Goal: Information Seeking & Learning: Find specific fact

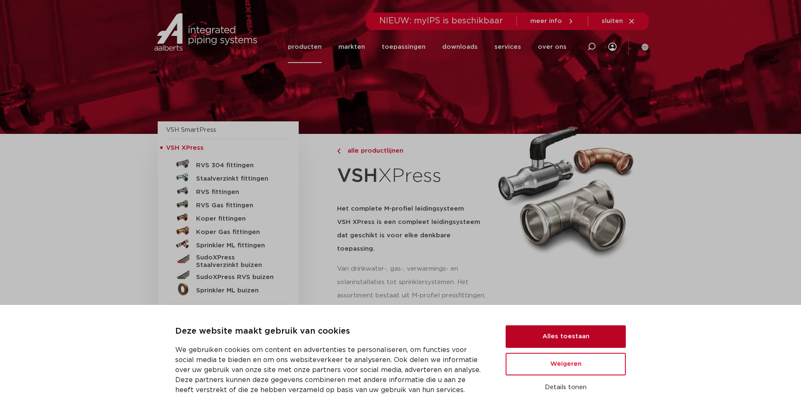
click at [592, 337] on button "Alles toestaan" at bounding box center [565, 336] width 120 height 23
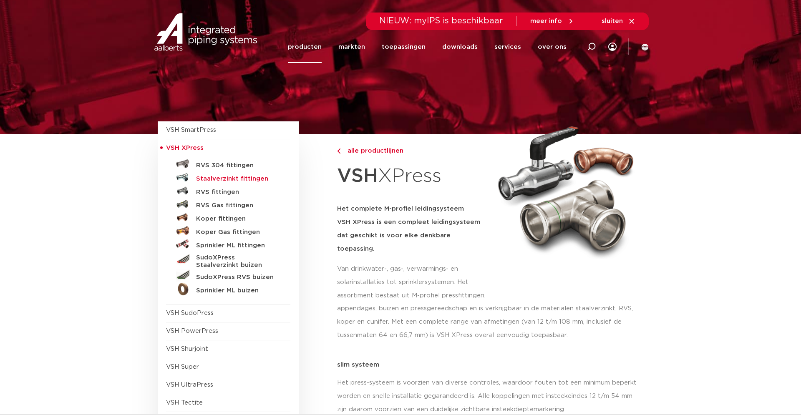
click at [235, 180] on h5 "Staalverzinkt fittingen" at bounding box center [237, 179] width 83 height 8
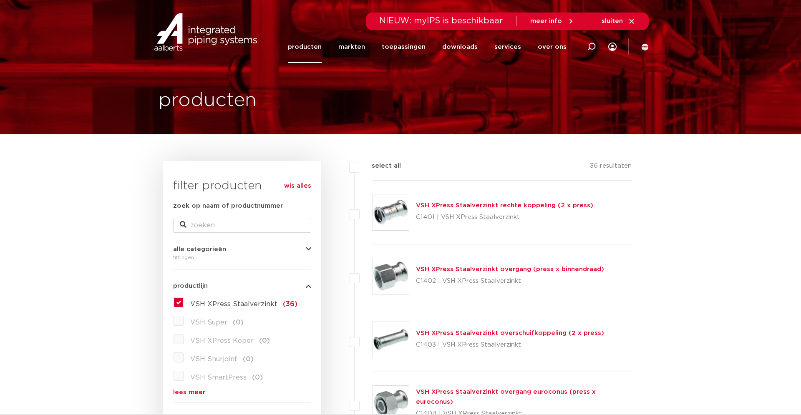
scroll to position [43, 0]
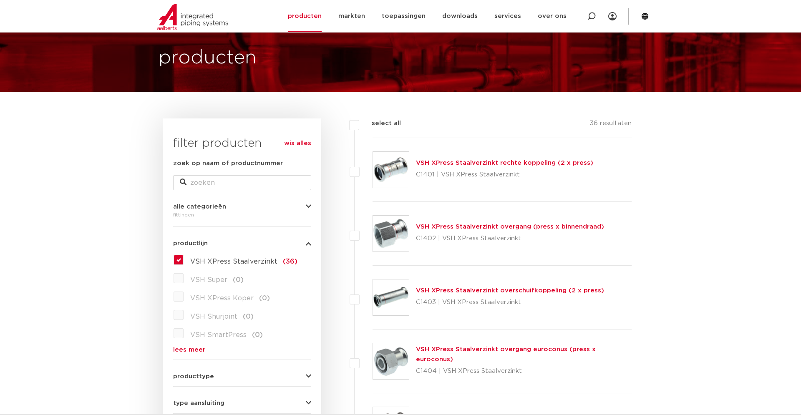
click at [452, 228] on link "VSH XPress Staalverzinkt overgang (press x binnendraad)" at bounding box center [510, 227] width 188 height 6
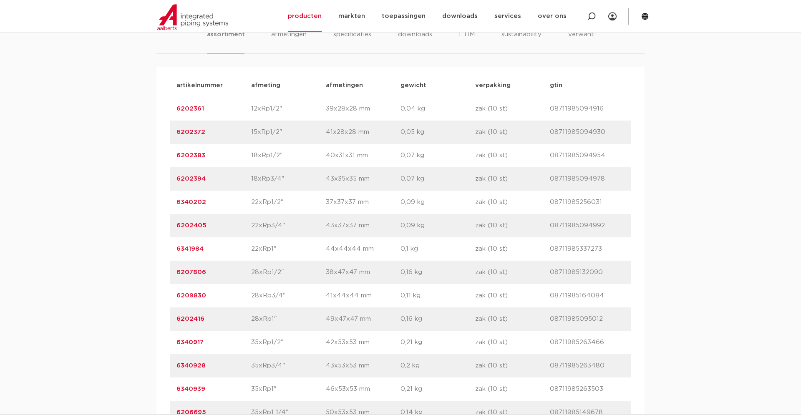
scroll to position [468, 0]
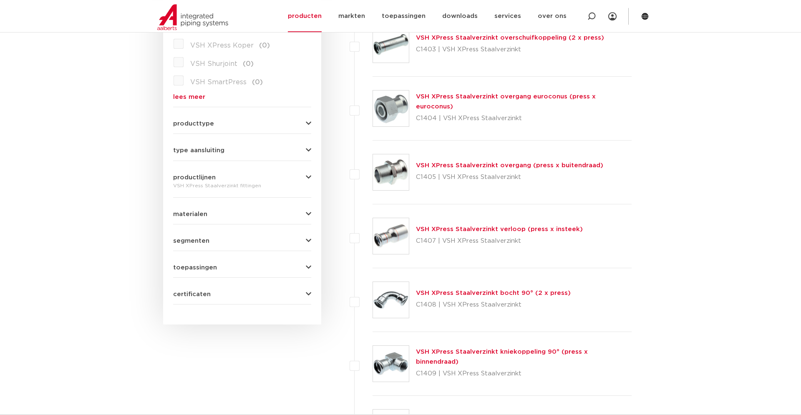
scroll to position [298, 0]
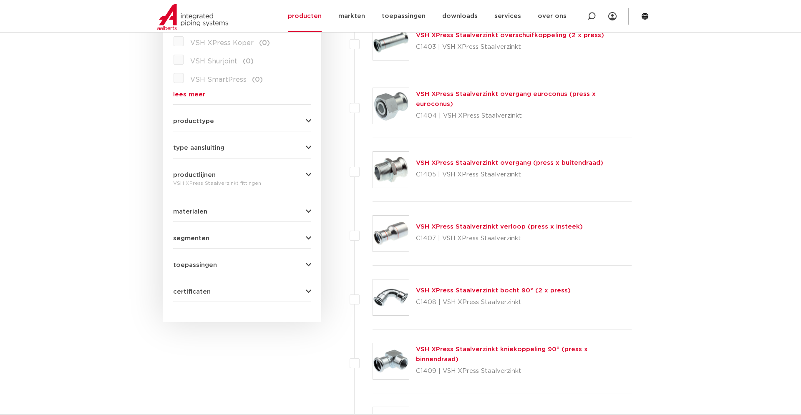
click at [469, 290] on link "VSH XPress Staalverzinkt bocht 90° (2 x press)" at bounding box center [493, 290] width 155 height 6
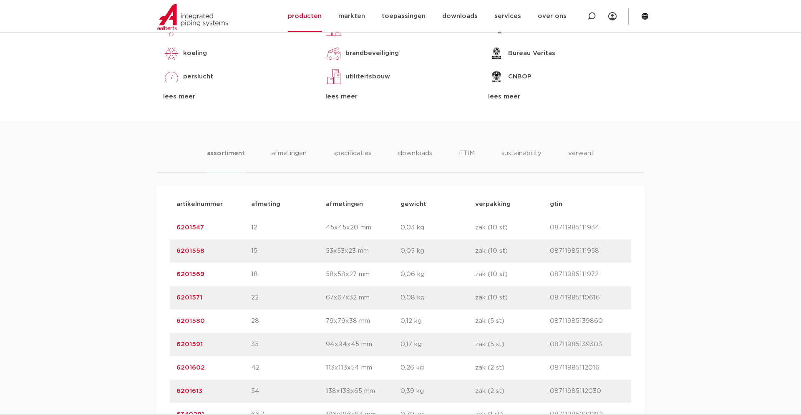
scroll to position [468, 0]
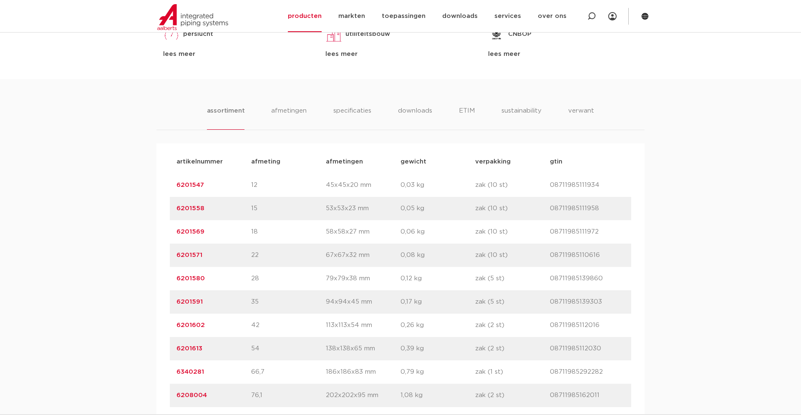
click at [256, 303] on p "35" at bounding box center [288, 302] width 75 height 10
drag, startPoint x: 217, startPoint y: 303, endPoint x: 168, endPoint y: 300, distance: 49.3
click at [168, 300] on div "artikelnummer afmeting afmetingen gewicht verpakking gtin artikelnummer 6201547…" at bounding box center [400, 301] width 488 height 317
copy link "6201591"
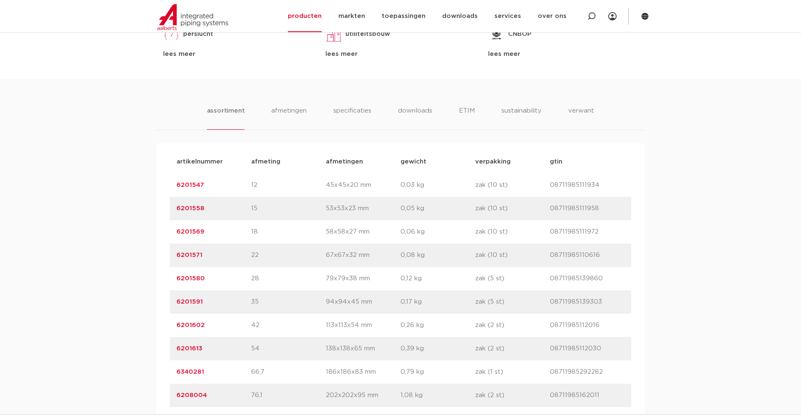
click at [256, 81] on div "assortiment afmetingen specificaties downloads ETIM sustainability verwant asso…" at bounding box center [400, 269] width 801 height 381
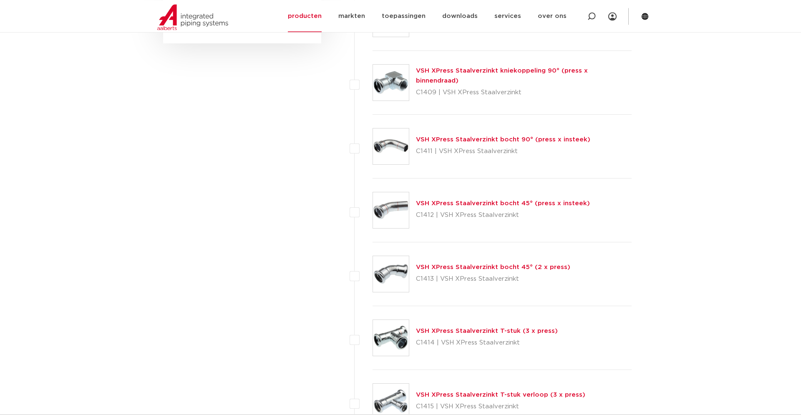
scroll to position [648, 0]
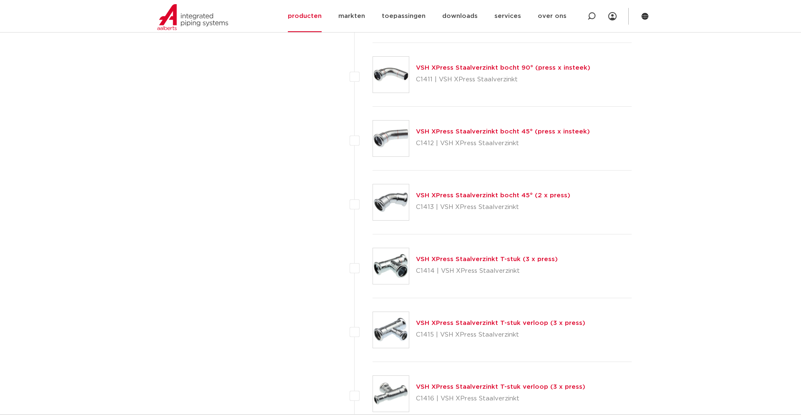
click at [451, 259] on link "VSH XPress Staalverzinkt T-stuk (3 x press)" at bounding box center [487, 259] width 142 height 6
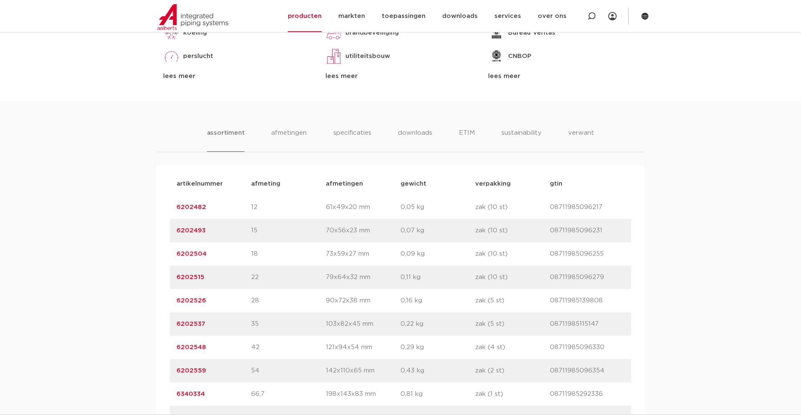
scroll to position [383, 0]
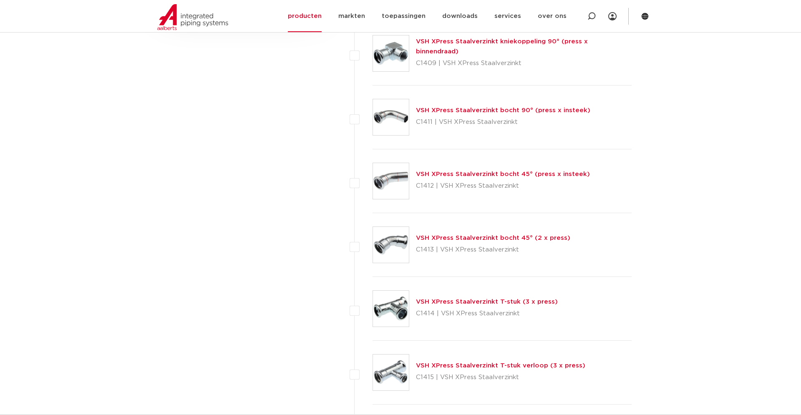
scroll to position [393, 0]
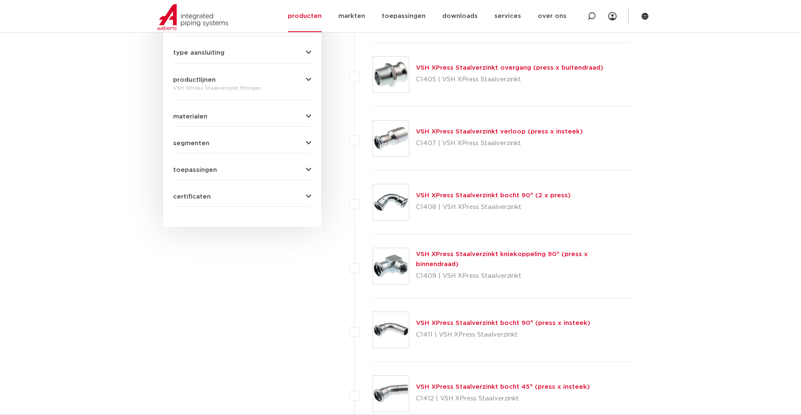
click at [433, 132] on link "VSH XPress Staalverzinkt verloop (press x insteek)" at bounding box center [499, 131] width 167 height 6
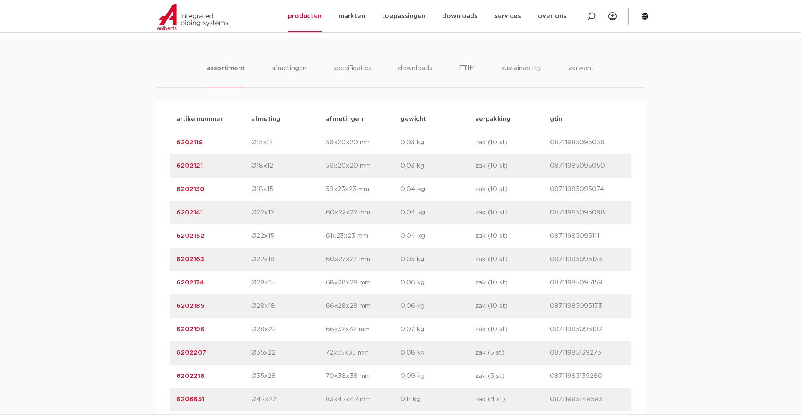
scroll to position [596, 0]
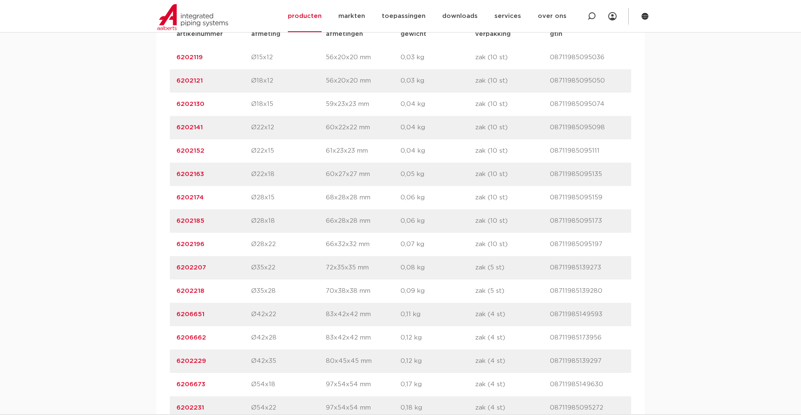
drag, startPoint x: 213, startPoint y: 268, endPoint x: 167, endPoint y: 268, distance: 45.9
click at [167, 268] on div "artikelnummer afmeting [GEOGRAPHIC_DATA] gewicht verpakking gtin artikelnummer …" at bounding box center [400, 408] width 488 height 784
copy link "6202207"
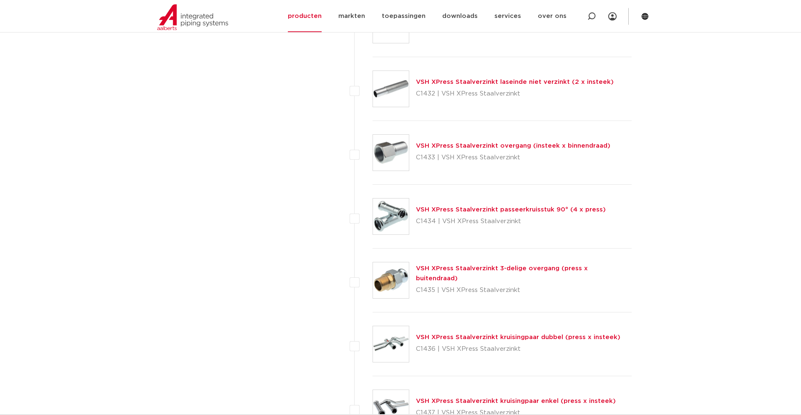
scroll to position [1584, 0]
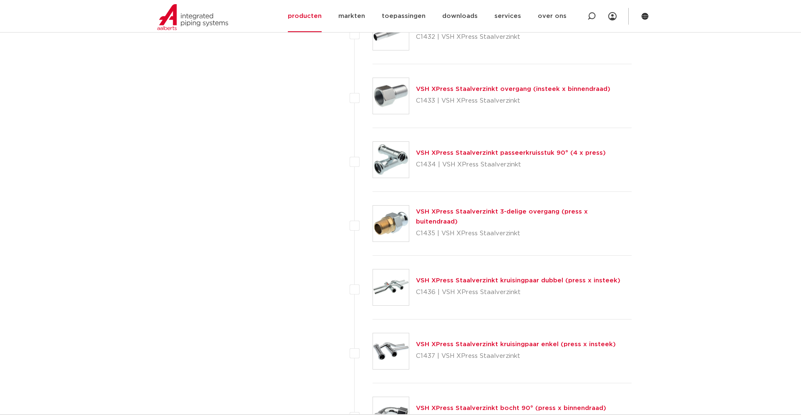
click at [520, 218] on link "VSH XPress Staalverzinkt 3-delige overgang (press x buitendraad)" at bounding box center [502, 217] width 172 height 16
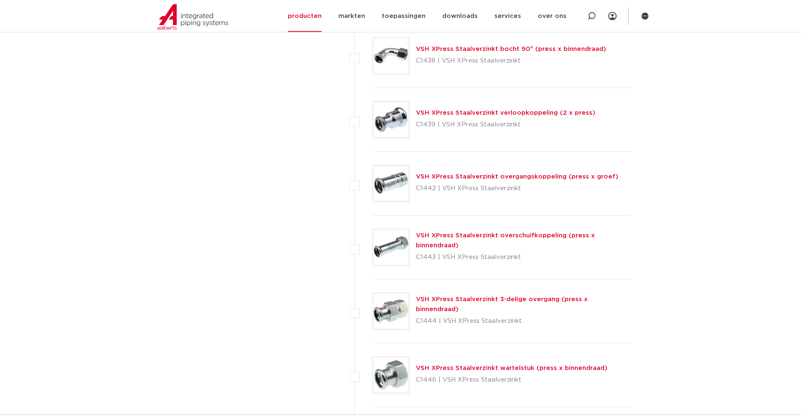
scroll to position [1969, 0]
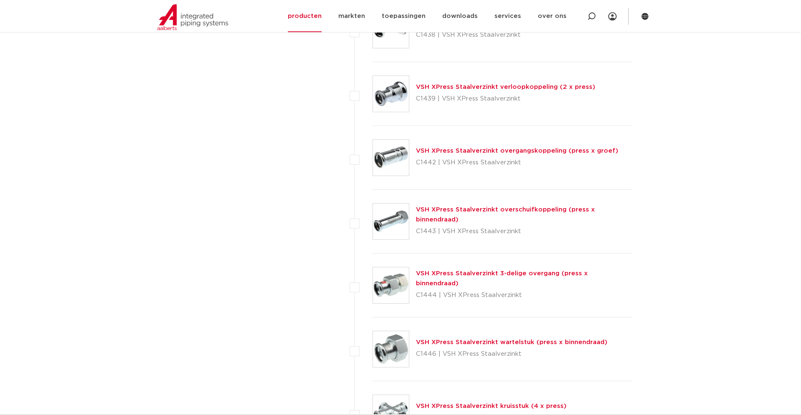
click at [532, 280] on link "VSH XPress Staalverzinkt 3-delige overgang (press x binnendraad)" at bounding box center [502, 278] width 172 height 16
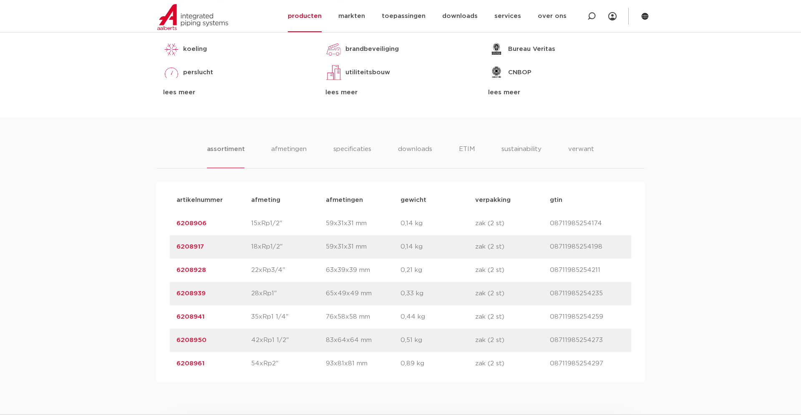
scroll to position [425, 0]
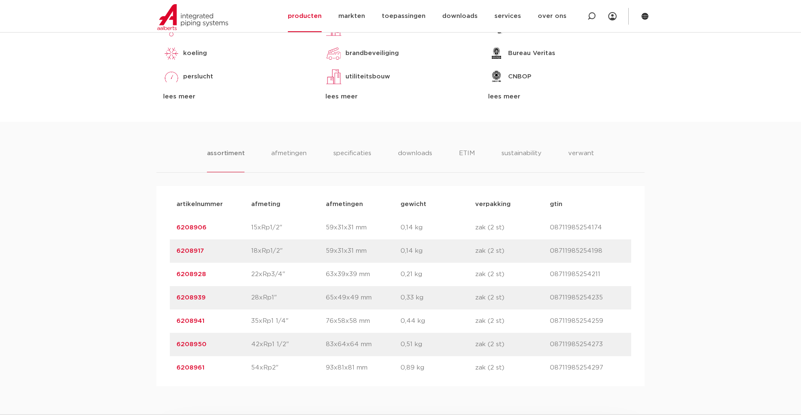
drag, startPoint x: 220, startPoint y: 320, endPoint x: 170, endPoint y: 317, distance: 49.7
click at [170, 317] on div "artikelnummer 6208941 afmeting 35xRp1 1/4" [GEOGRAPHIC_DATA] 76x58x58 mm gewich…" at bounding box center [400, 320] width 461 height 23
copy link "6208941"
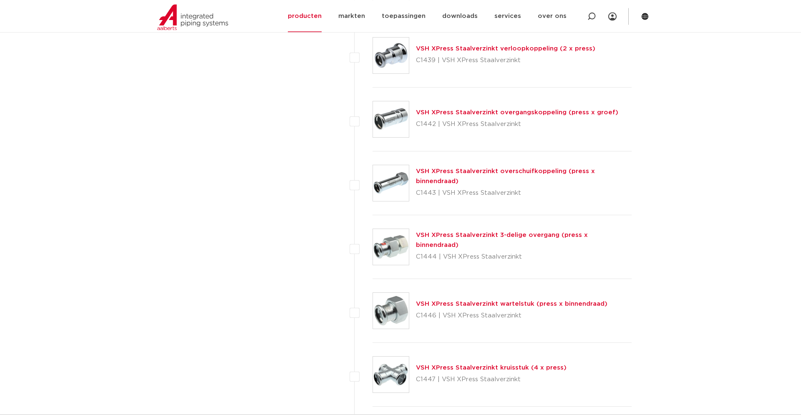
scroll to position [2011, 0]
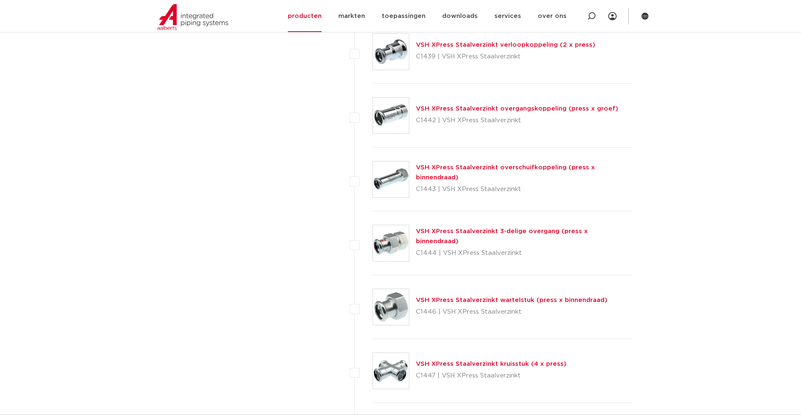
click at [535, 300] on link "VSH XPress Staalverzinkt wartelstuk (press x binnendraad)" at bounding box center [511, 300] width 191 height 6
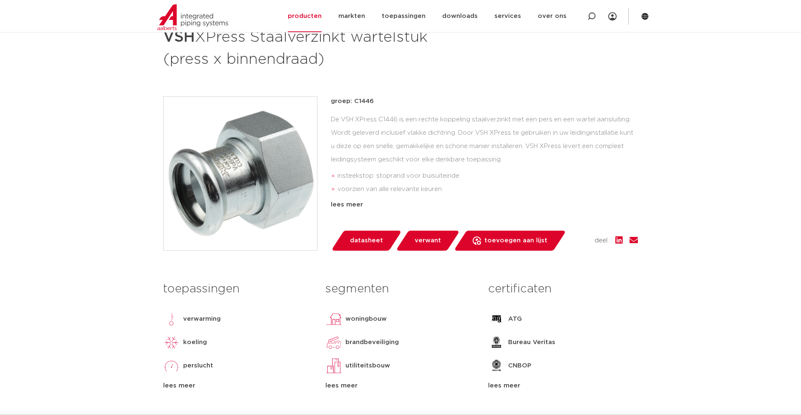
scroll to position [128, 0]
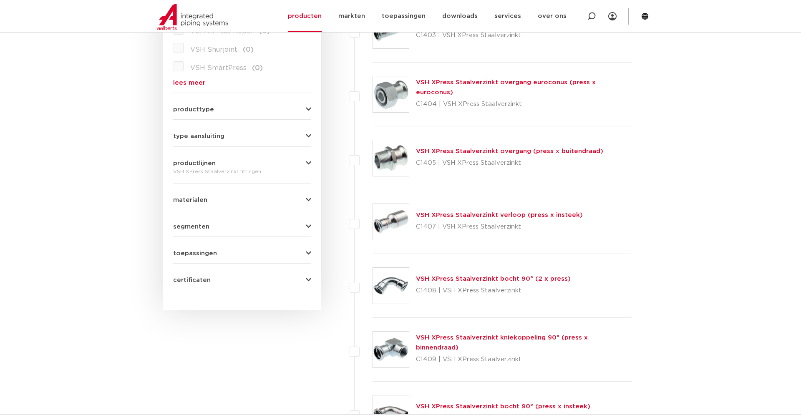
scroll to position [139, 0]
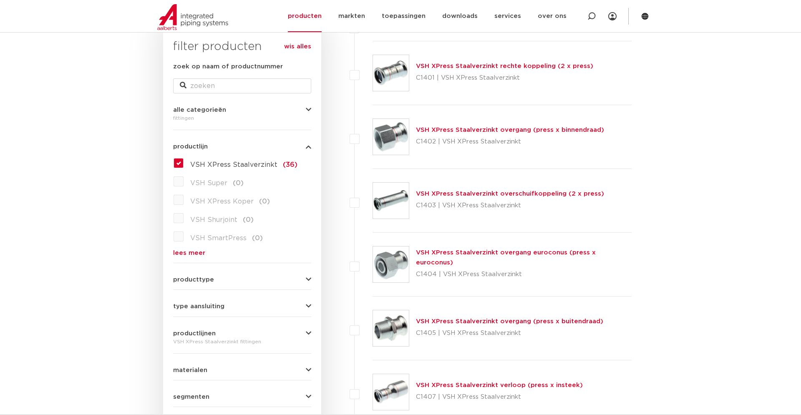
click at [488, 259] on link "VSH XPress Staalverzinkt overgang euroconus (press x euroconus)" at bounding box center [506, 257] width 180 height 16
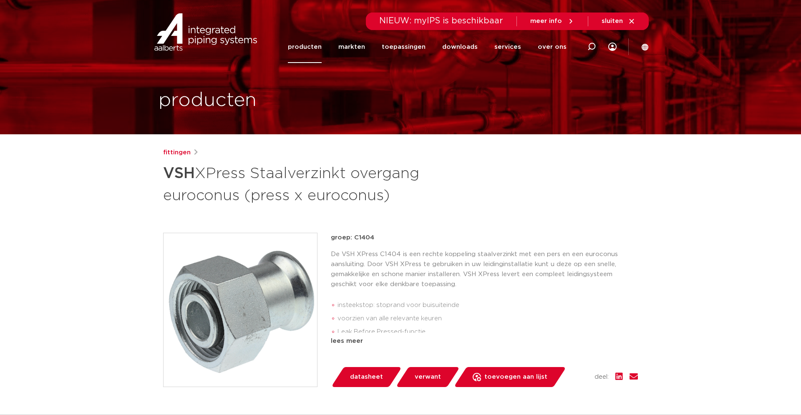
click at [579, 254] on p "De VSH XPress C1404 is een rechte koppeling staalverzinkt met een pers en een e…" at bounding box center [484, 269] width 307 height 40
drag, startPoint x: 581, startPoint y: 255, endPoint x: 614, endPoint y: 254, distance: 32.1
click at [614, 254] on p "De VSH XPress C1404 is een rechte koppeling staalverzinkt met een pers en een e…" at bounding box center [484, 269] width 307 height 40
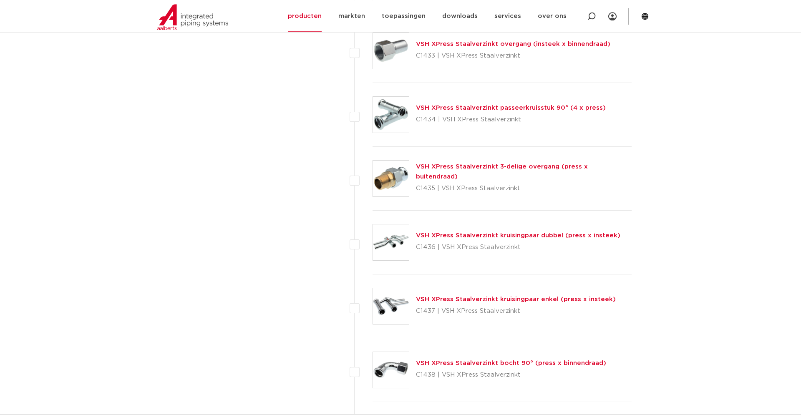
scroll to position [1617, 0]
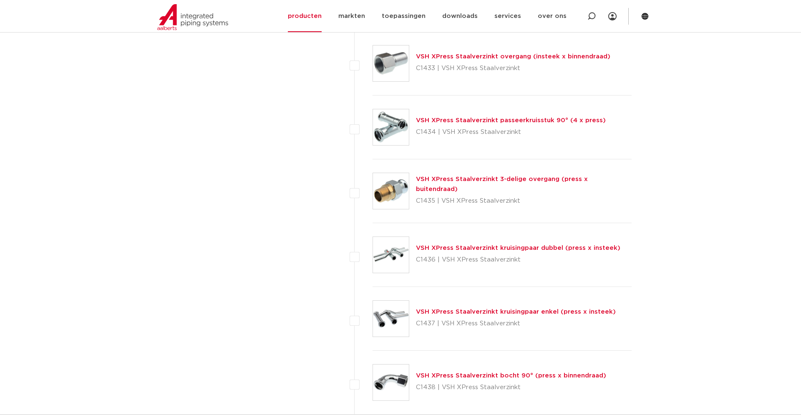
click at [468, 182] on link "VSH XPress Staalverzinkt 3-delige overgang (press x buitendraad)" at bounding box center [502, 184] width 172 height 16
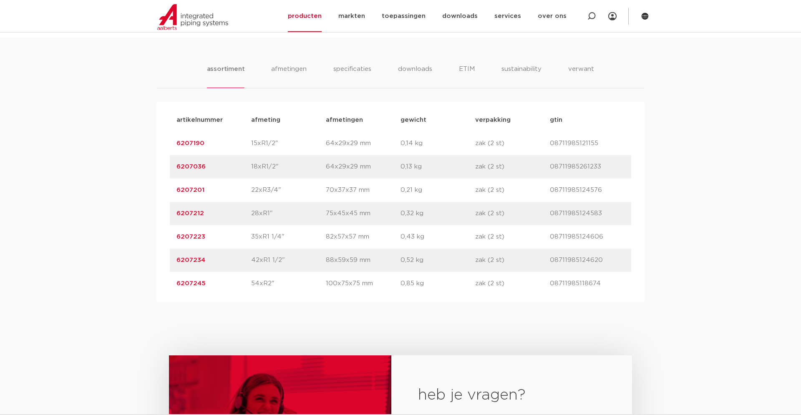
scroll to position [510, 0]
drag, startPoint x: 214, startPoint y: 236, endPoint x: 177, endPoint y: 234, distance: 36.8
click at [177, 234] on p "6207223" at bounding box center [213, 236] width 75 height 10
copy link "6207223"
click at [223, 186] on p "6207201" at bounding box center [213, 189] width 75 height 10
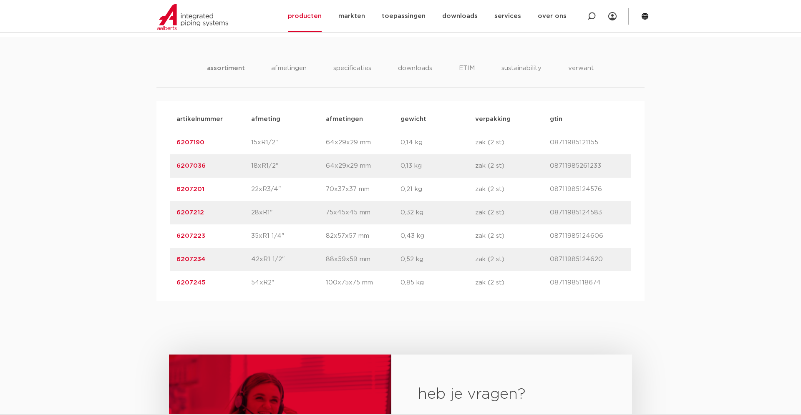
drag, startPoint x: 216, startPoint y: 186, endPoint x: 161, endPoint y: 183, distance: 56.0
click at [161, 183] on div "artikelnummer afmeting afmetingen gewicht verpakking gtin artikelnummer 6207190…" at bounding box center [400, 201] width 488 height 200
copy link "6207201"
click at [40, 101] on div "assortiment [GEOGRAPHIC_DATA] specificaties downloads ETIM sustainability verwa…" at bounding box center [400, 169] width 801 height 264
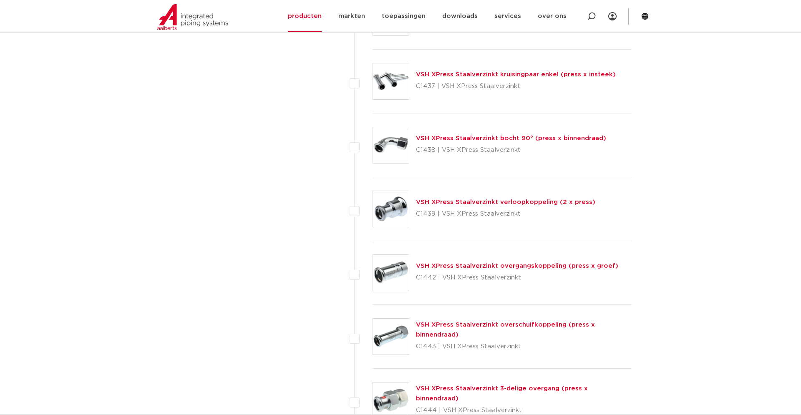
scroll to position [2042, 0]
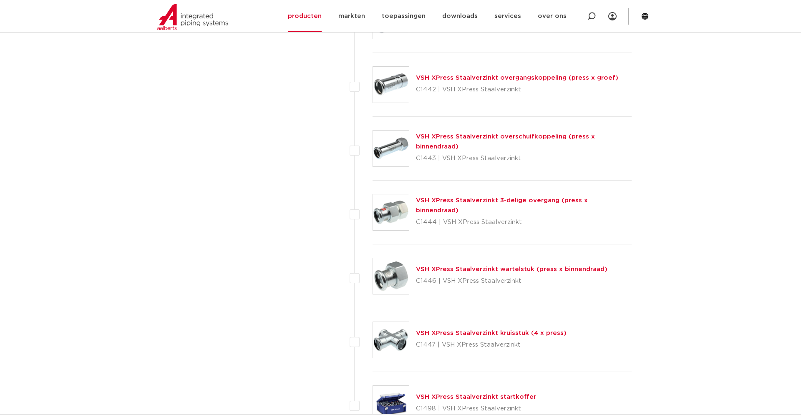
click at [453, 205] on link "VSH XPress Staalverzinkt 3-delige overgang (press x binnendraad)" at bounding box center [502, 205] width 172 height 16
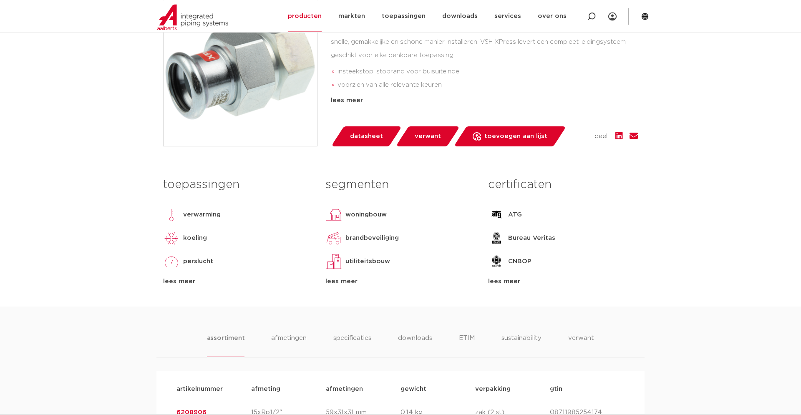
scroll to position [425, 0]
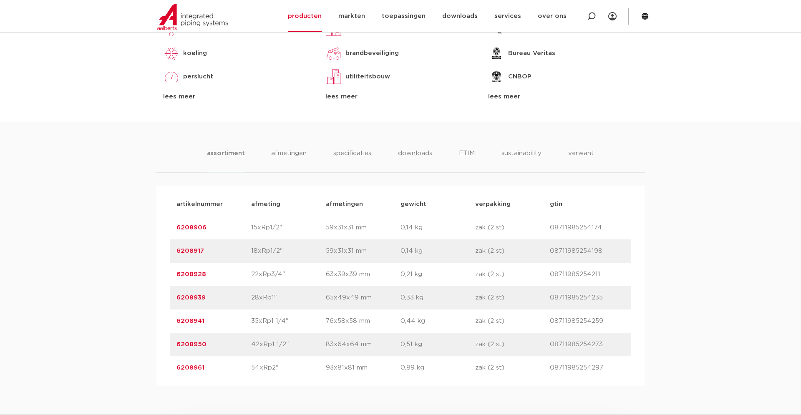
drag, startPoint x: 209, startPoint y: 276, endPoint x: 177, endPoint y: 277, distance: 32.1
click at [177, 277] on p "6208928" at bounding box center [213, 274] width 75 height 10
copy link "6208928"
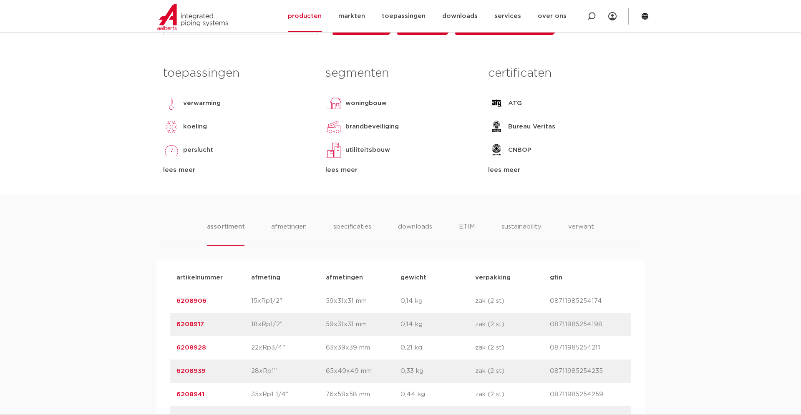
scroll to position [340, 0]
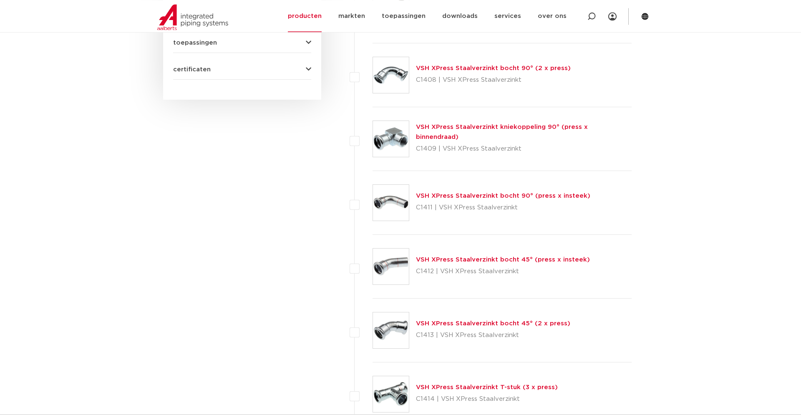
scroll to position [468, 0]
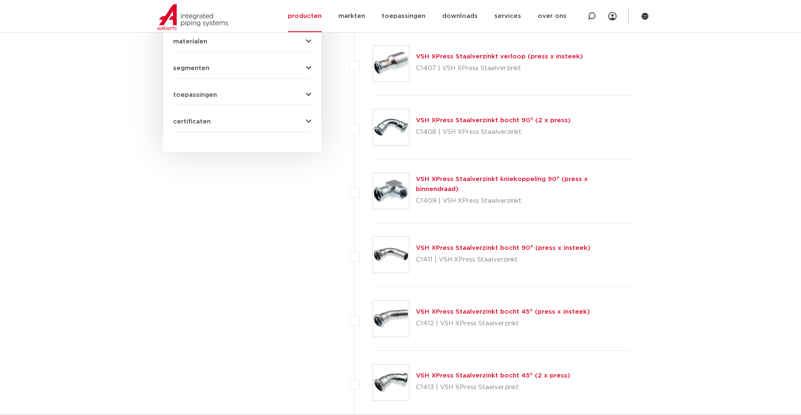
click at [451, 120] on link "VSH XPress Staalverzinkt bocht 90° (2 x press)" at bounding box center [493, 120] width 155 height 6
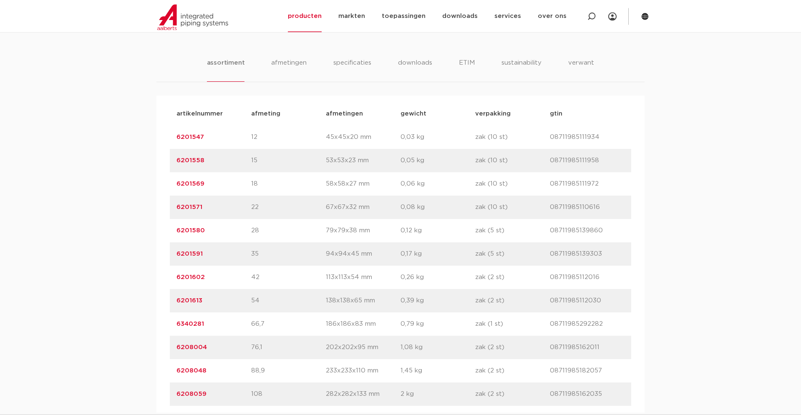
scroll to position [510, 0]
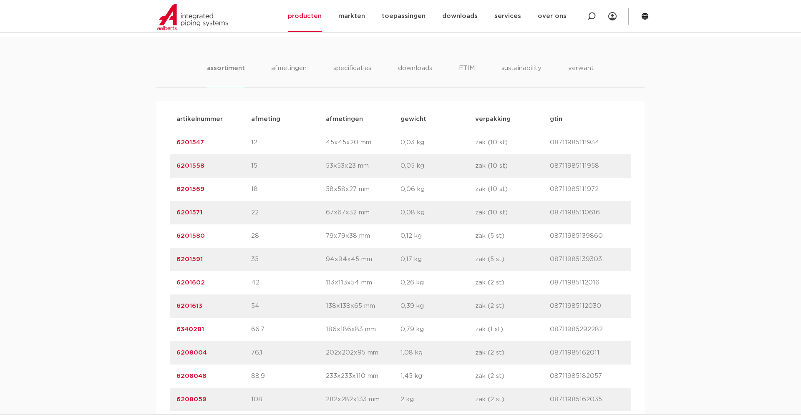
drag, startPoint x: 209, startPoint y: 213, endPoint x: 171, endPoint y: 214, distance: 38.0
click at [171, 214] on div "artikelnummer 6201571 afmeting 22 [GEOGRAPHIC_DATA] 67x67x32 mm gewicht 0,08 kg…" at bounding box center [400, 212] width 461 height 23
copy link "6201571"
click at [121, 163] on div "assortiment [GEOGRAPHIC_DATA] specificaties downloads ETIM sustainability verwa…" at bounding box center [400, 227] width 801 height 381
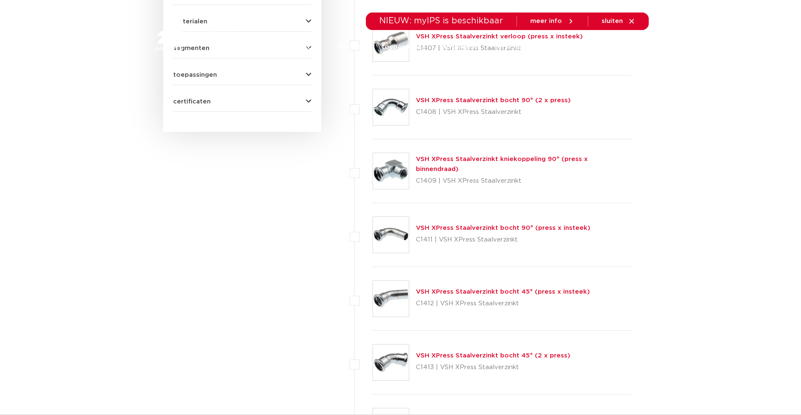
scroll to position [488, 0]
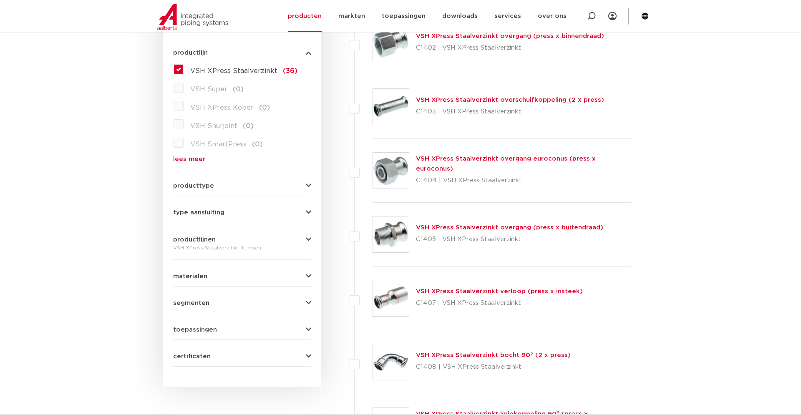
scroll to position [233, 0]
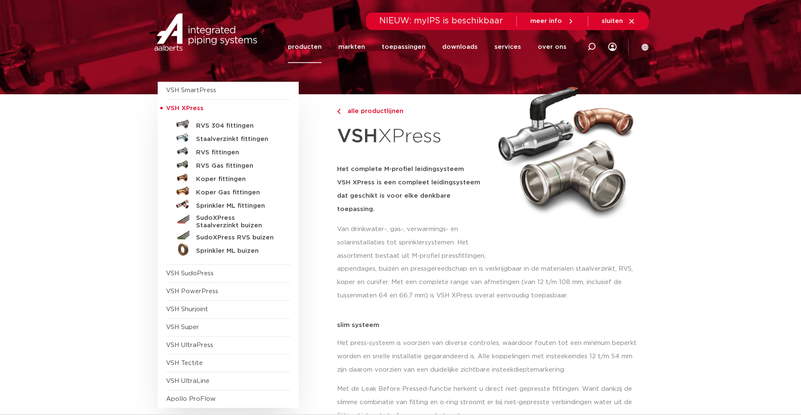
scroll to position [43, 0]
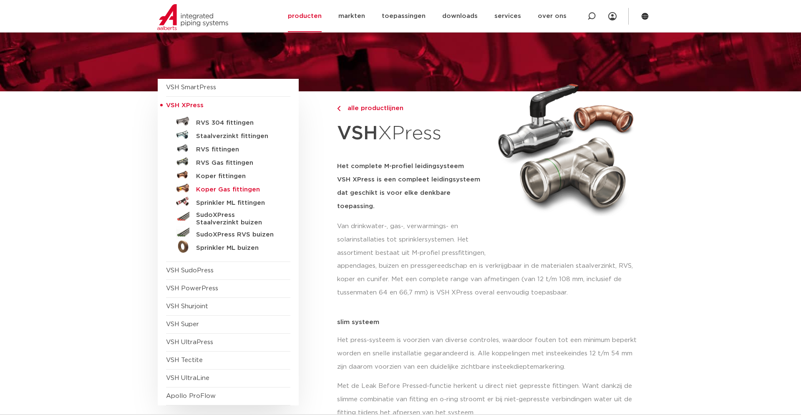
click at [237, 189] on h5 "Koper Gas fittingen" at bounding box center [237, 190] width 83 height 8
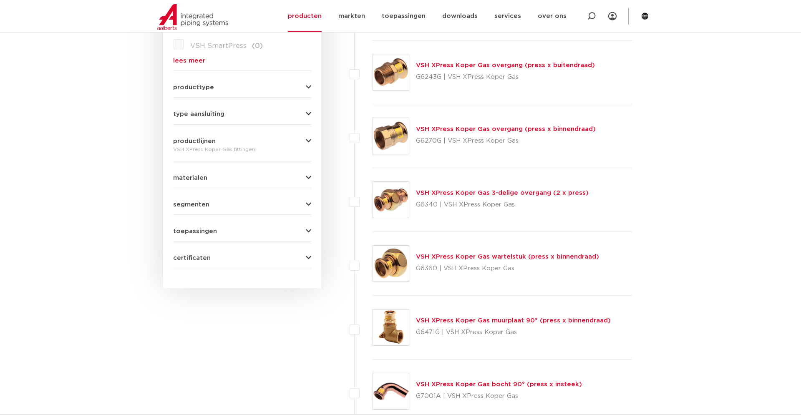
scroll to position [488, 0]
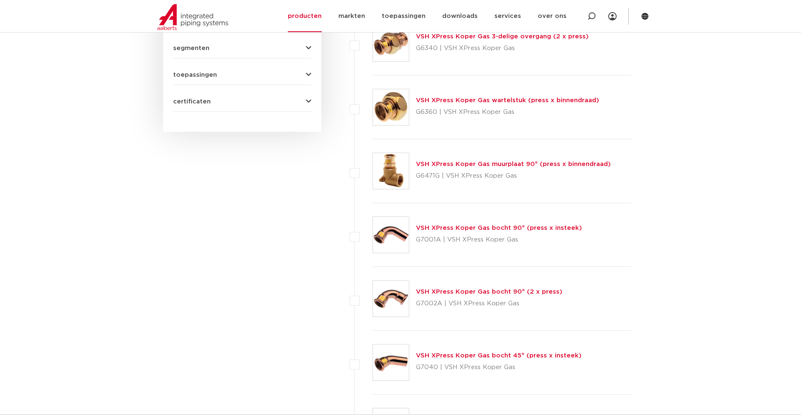
click at [449, 291] on link "VSH XPress Koper Gas bocht 90° (2 x press)" at bounding box center [489, 292] width 146 height 6
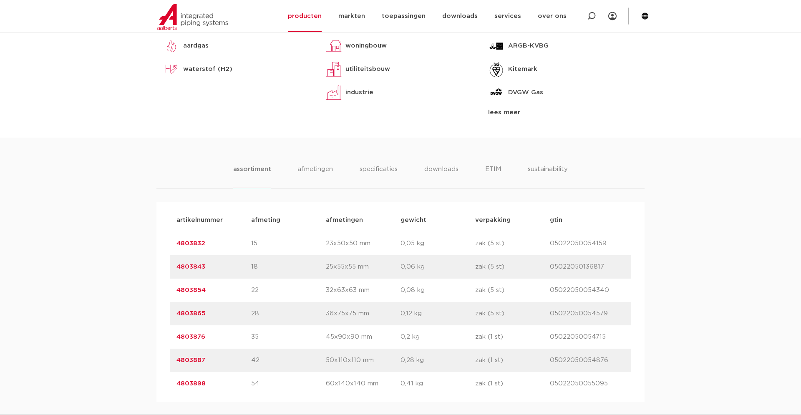
scroll to position [468, 0]
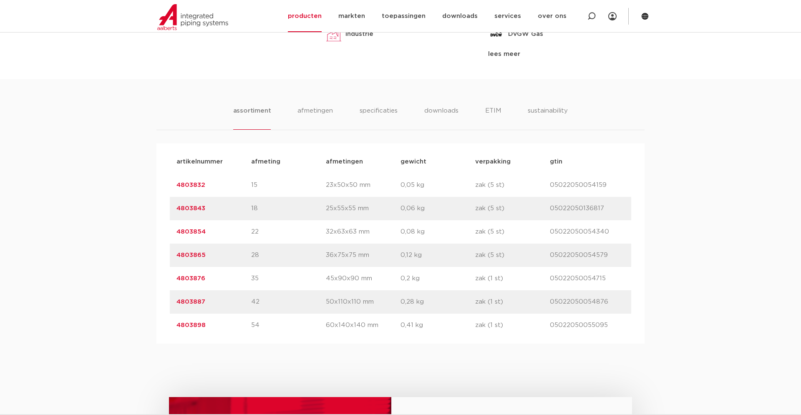
drag, startPoint x: 213, startPoint y: 185, endPoint x: 178, endPoint y: 185, distance: 34.6
click at [178, 185] on p "4803832" at bounding box center [213, 185] width 75 height 10
copy link "4803832"
click at [152, 132] on div "assortiment afmetingen specificaties downloads ETIM sustainability assortiment …" at bounding box center [400, 211] width 801 height 264
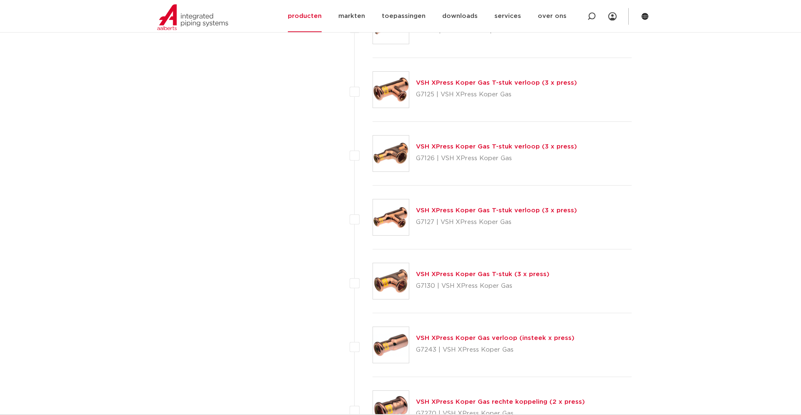
scroll to position [1104, 0]
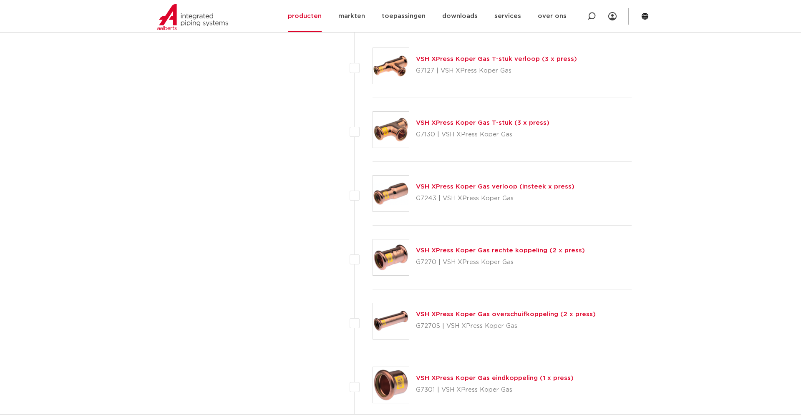
click at [473, 186] on link "VSH XPress Koper Gas verloop (insteek x press)" at bounding box center [495, 187] width 158 height 6
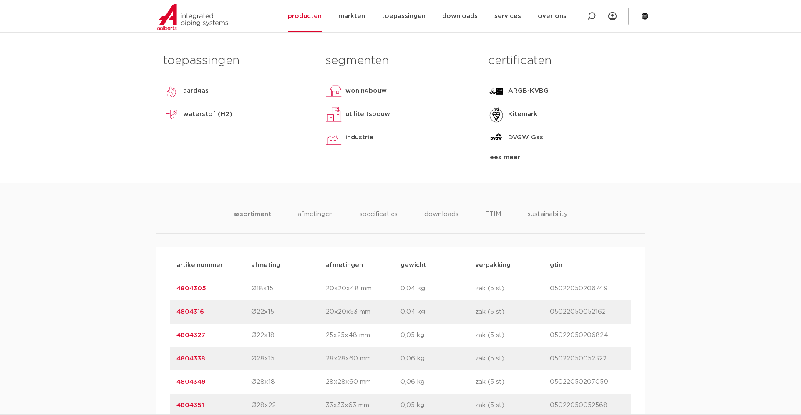
scroll to position [468, 0]
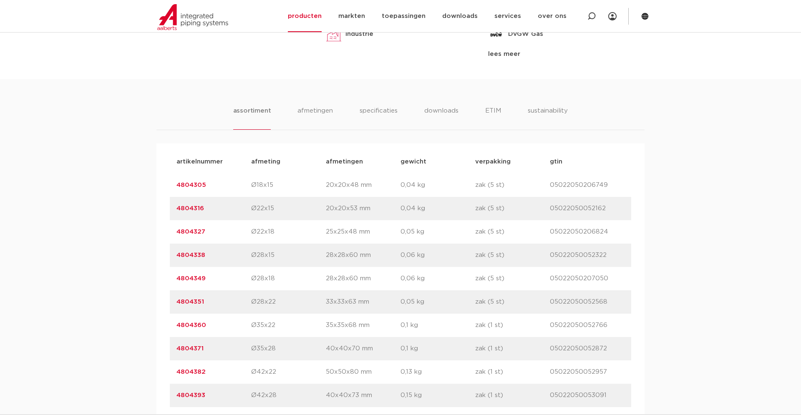
drag, startPoint x: 206, startPoint y: 209, endPoint x: 173, endPoint y: 209, distance: 33.4
click at [173, 209] on div "artikelnummer 4804316 afmeting Ø22x15 [GEOGRAPHIC_DATA] 20x20x53 mm gewicht 0,0…" at bounding box center [400, 208] width 461 height 23
copy link "4804316"
click at [712, 175] on div "assortiment afmetingen specificaties downloads ETIM sustainability assortiment …" at bounding box center [400, 281] width 801 height 405
click at [179, 58] on div "toepassingen aardgas waterstof (H2) lees meer lees minder" at bounding box center [238, 2] width 162 height 113
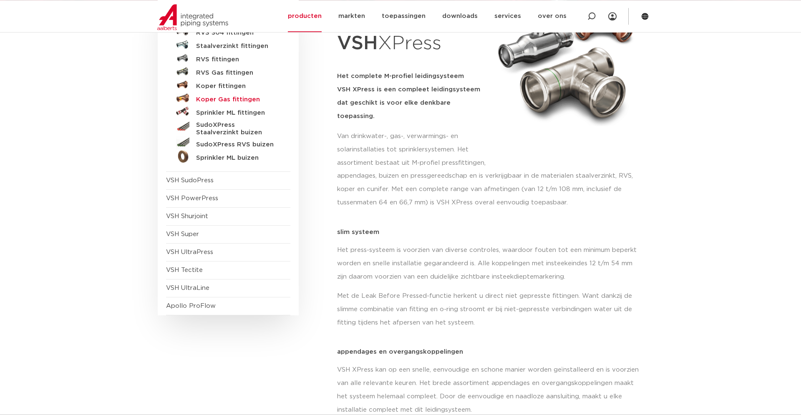
scroll to position [128, 0]
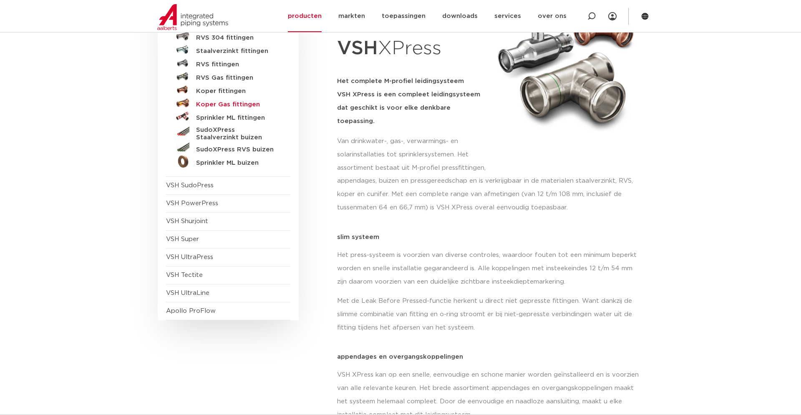
click at [249, 105] on h5 "Koper Gas fittingen" at bounding box center [237, 105] width 83 height 8
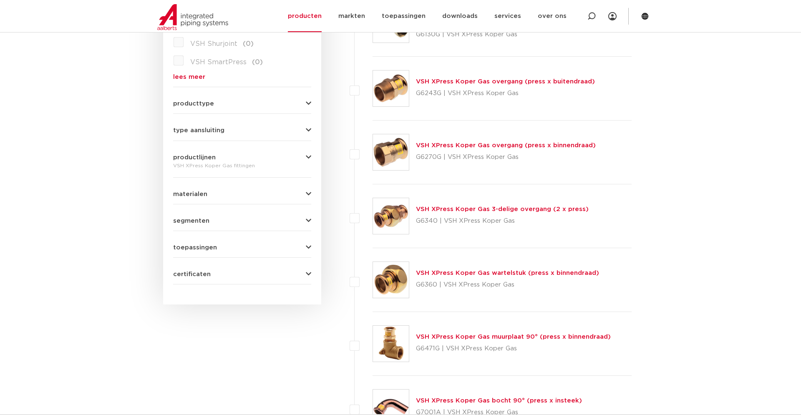
scroll to position [340, 0]
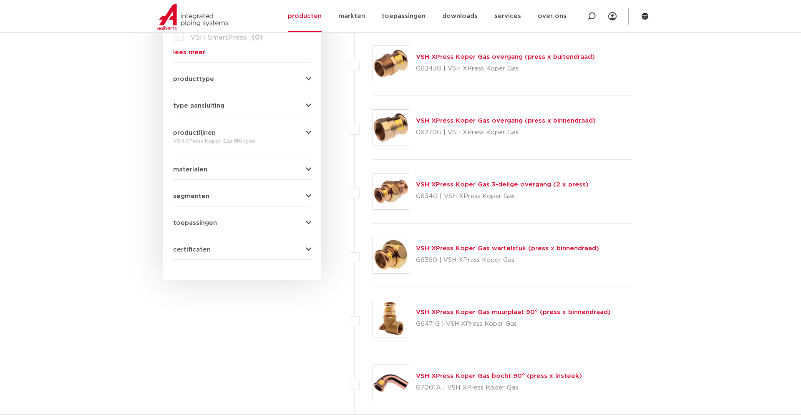
click at [495, 185] on link "VSH XPress Koper Gas 3-delige overgang (2 x press)" at bounding box center [502, 184] width 173 height 6
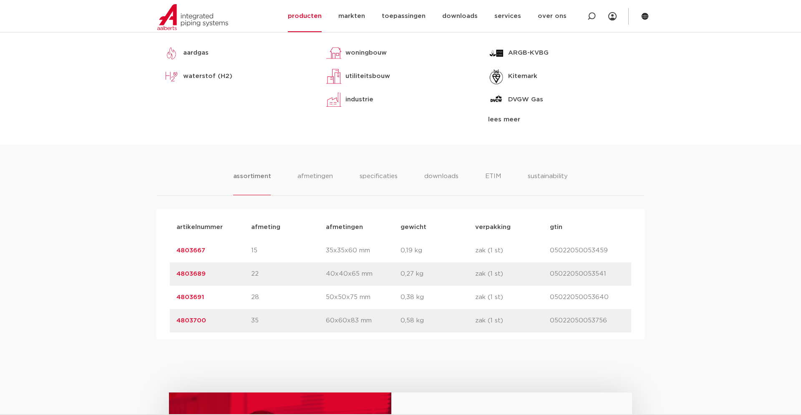
scroll to position [425, 0]
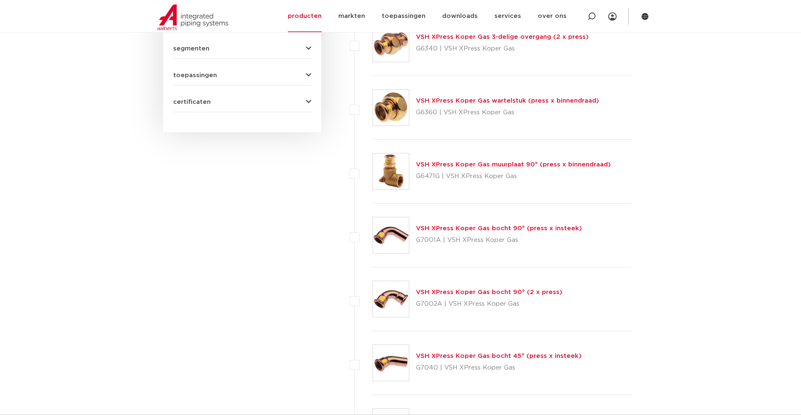
scroll to position [520, 0]
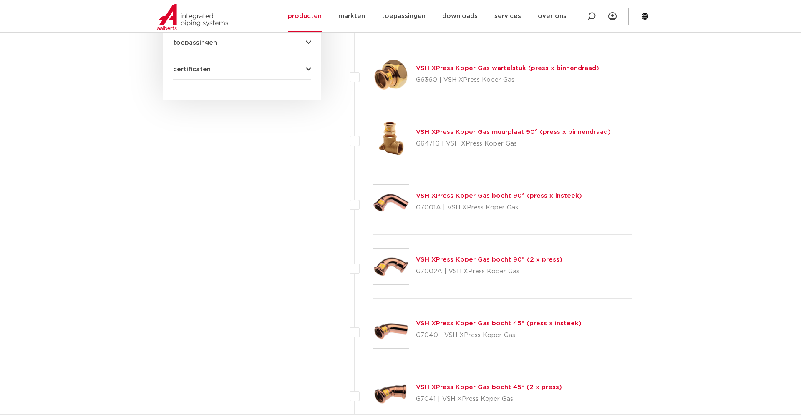
click at [461, 68] on link "VSH XPress Koper Gas wartelstuk (press x binnendraad)" at bounding box center [507, 68] width 183 height 6
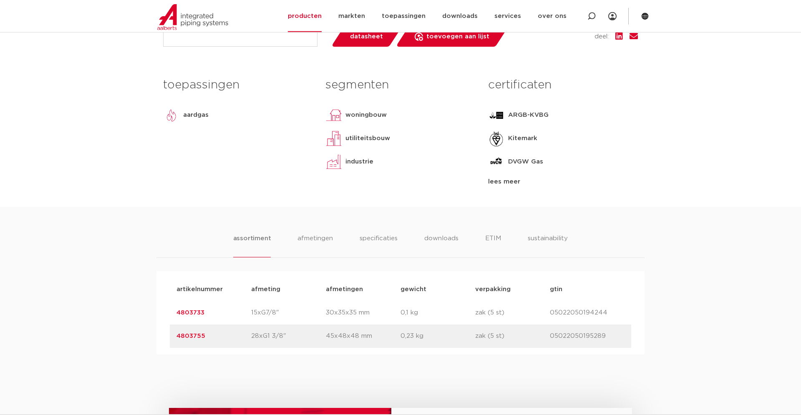
scroll to position [468, 0]
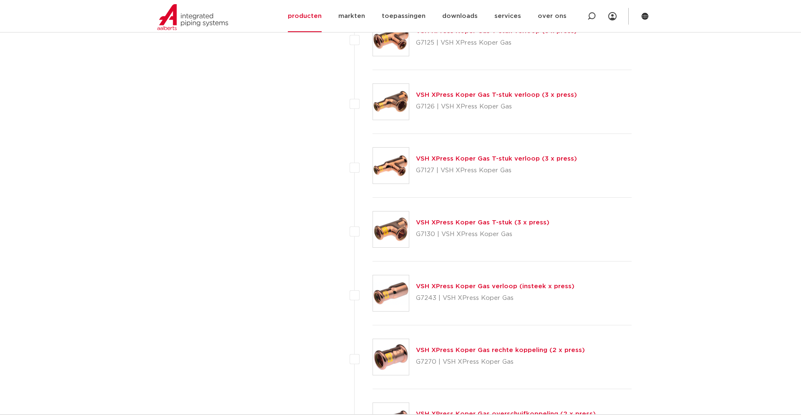
scroll to position [1051, 0]
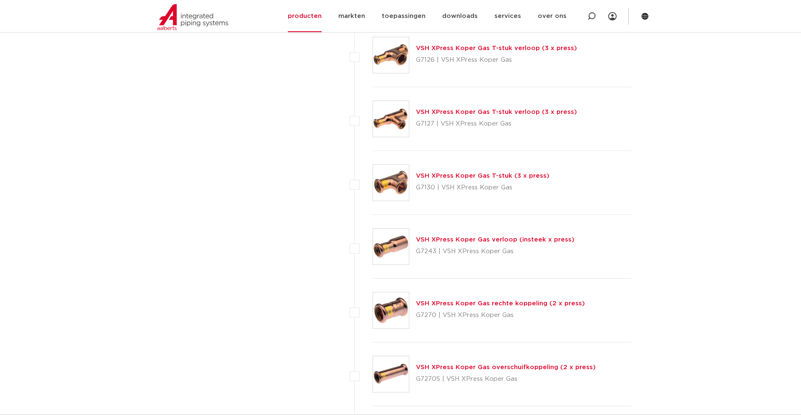
click at [491, 304] on link "VSH XPress Koper Gas rechte koppeling (2 x press)" at bounding box center [500, 303] width 169 height 6
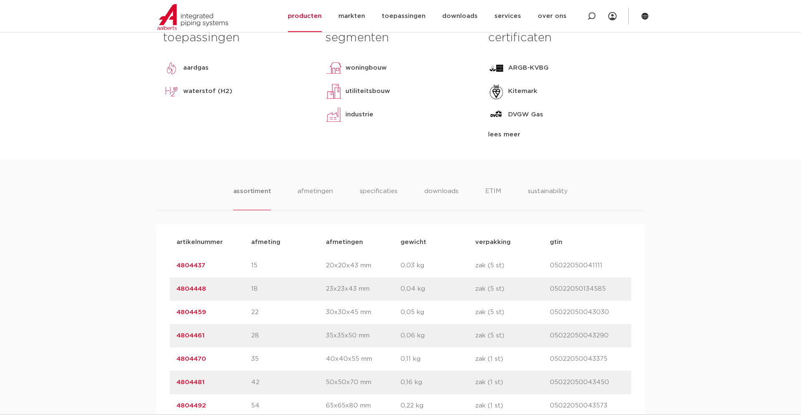
scroll to position [510, 0]
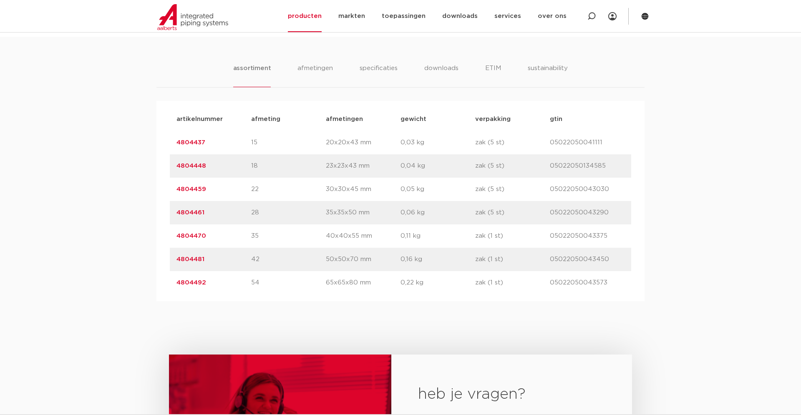
drag, startPoint x: 208, startPoint y: 190, endPoint x: 175, endPoint y: 189, distance: 32.6
click at [175, 189] on div "artikelnummer 4804459 afmeting 22 afmetingen 30x30x45 mm gewicht 0,05 kg verpak…" at bounding box center [400, 189] width 461 height 23
copy link "4804459"
click at [72, 121] on div "assortiment afmetingen specificaties downloads ETIM sustainability assortiment …" at bounding box center [400, 169] width 801 height 264
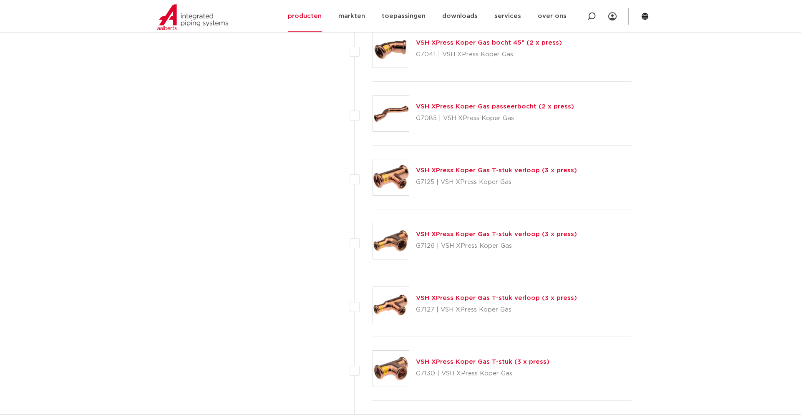
scroll to position [838, 0]
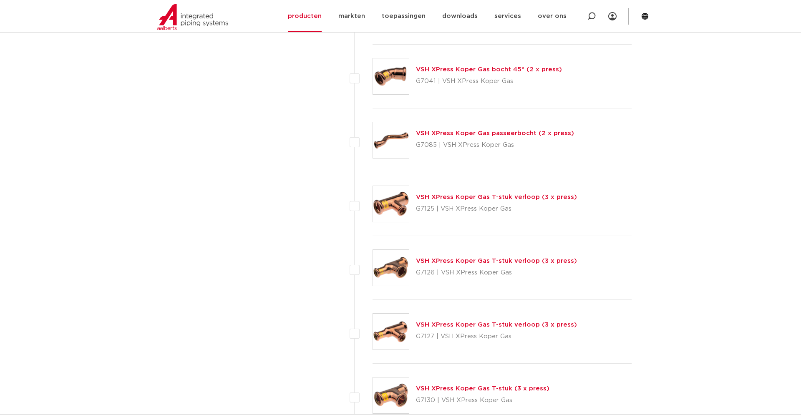
click at [200, 168] on div "wis alles filter producten zoek op naam of productnummer alle categorieën [GEOG…" at bounding box center [242, 44] width 158 height 1443
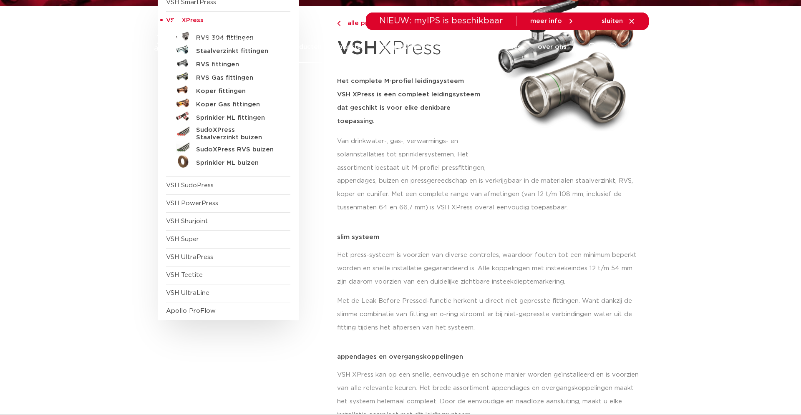
scroll to position [128, 0]
click at [225, 88] on h5 "Koper fittingen" at bounding box center [237, 92] width 83 height 8
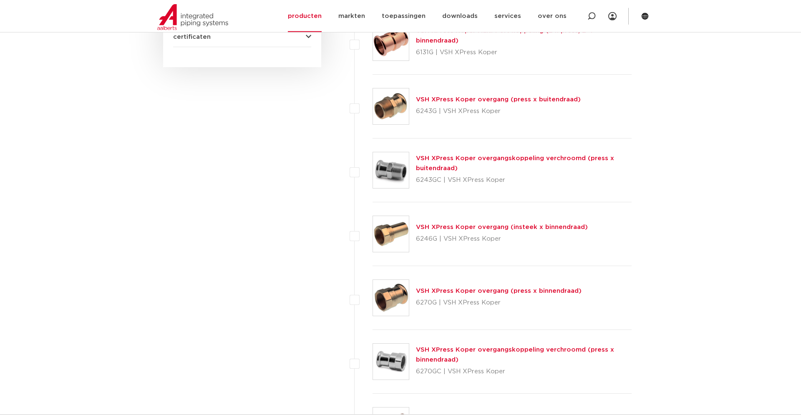
scroll to position [540, 0]
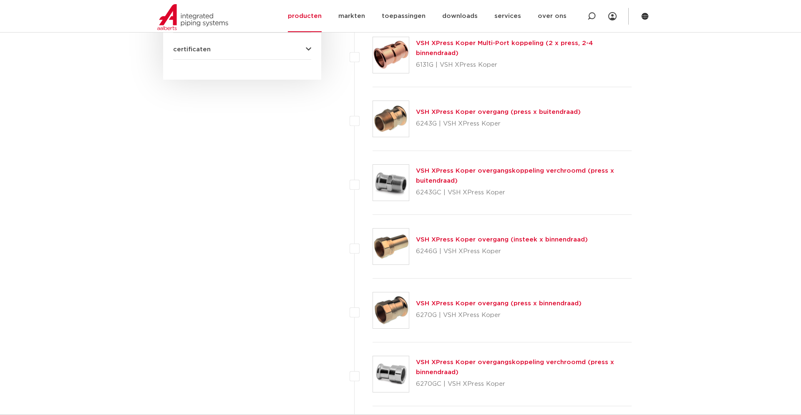
click at [463, 112] on link "VSH XPress Koper overgang (press x buitendraad)" at bounding box center [498, 112] width 165 height 6
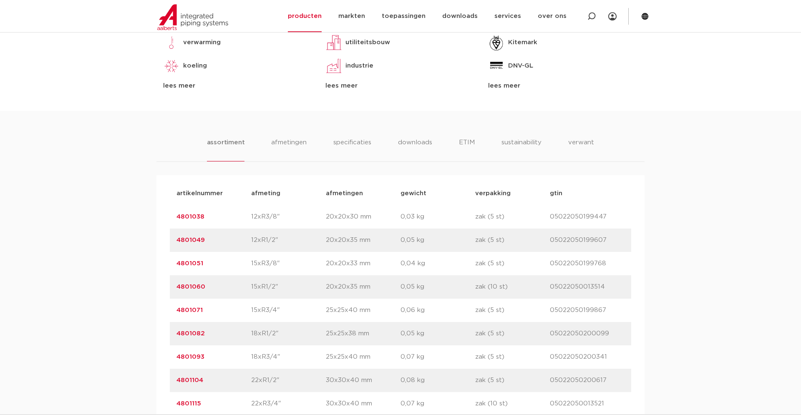
scroll to position [340, 0]
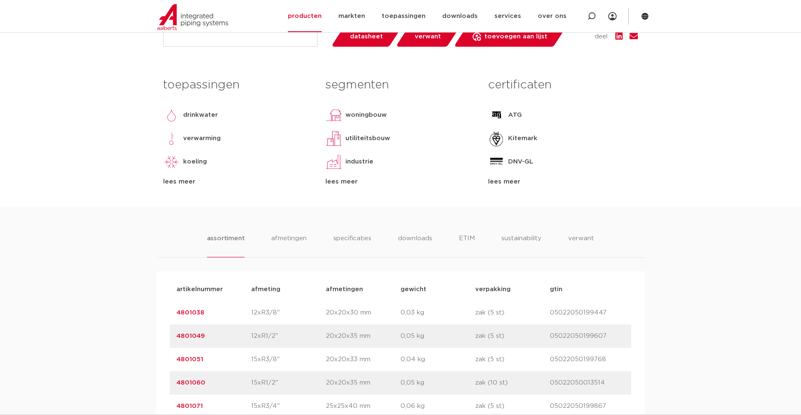
click at [513, 185] on div "lees meer" at bounding box center [563, 182] width 150 height 10
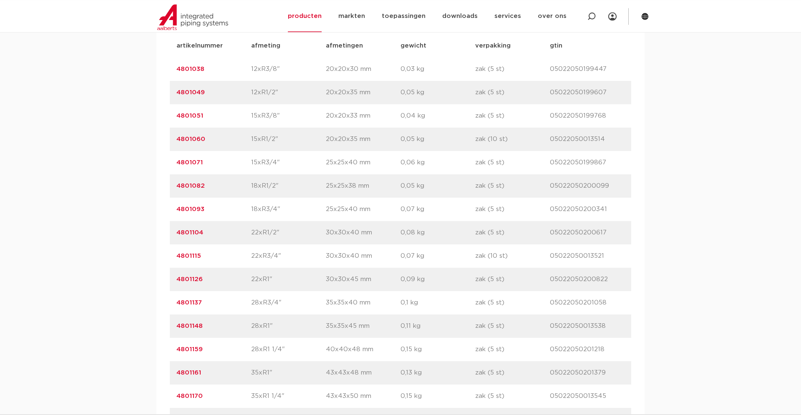
scroll to position [808, 0]
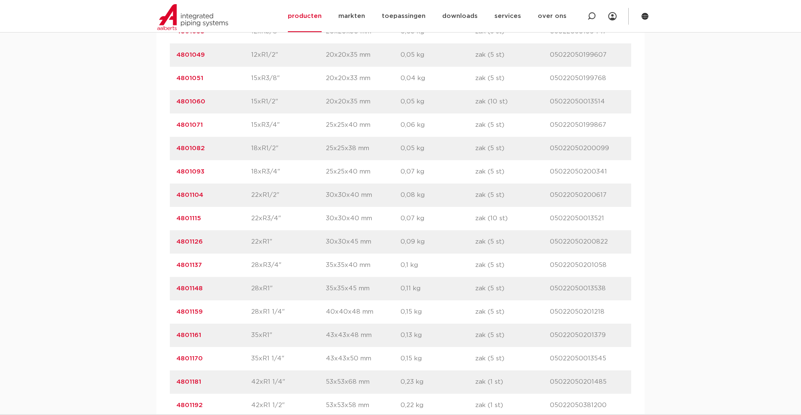
drag, startPoint x: 207, startPoint y: 220, endPoint x: 168, endPoint y: 221, distance: 38.8
click at [168, 221] on div "artikelnummer afmeting afmetingen gewicht verpakking gtin artikelnummer 4801038…" at bounding box center [400, 288] width 488 height 597
copy link "4801115"
